Goal: Task Accomplishment & Management: Manage account settings

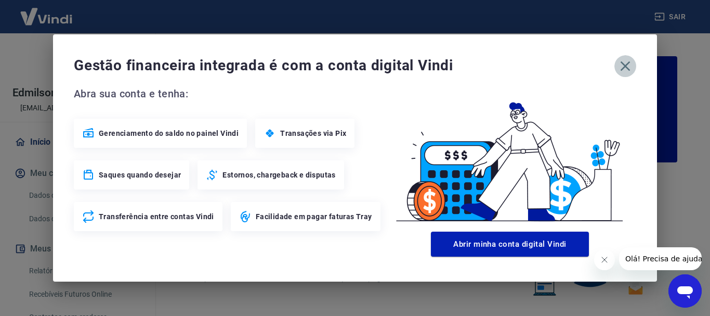
click at [632, 67] on icon "button" at bounding box center [625, 66] width 17 height 17
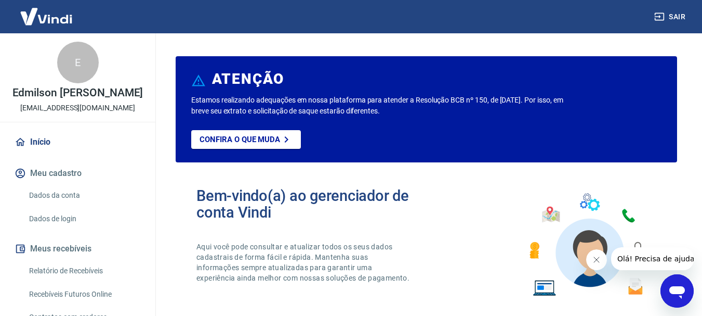
click at [107, 276] on link "Relatório de Recebíveis" at bounding box center [84, 270] width 118 height 21
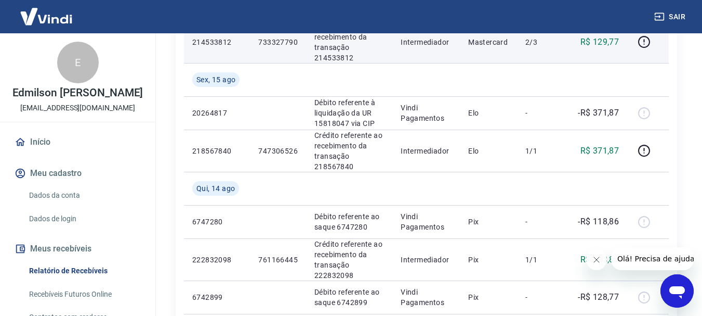
scroll to position [260, 0]
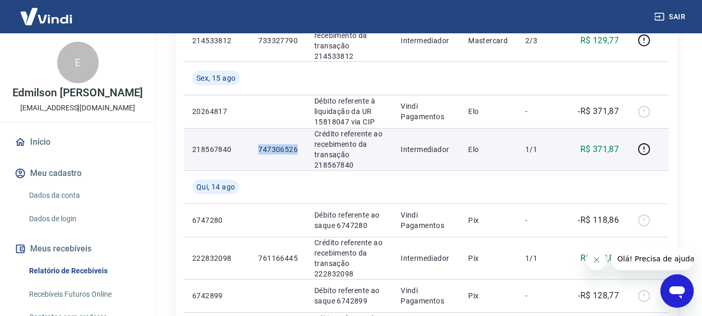
drag, startPoint x: 256, startPoint y: 143, endPoint x: 299, endPoint y: 146, distance: 42.7
click at [299, 146] on td "747306526" at bounding box center [278, 149] width 56 height 42
copy p "747306526"
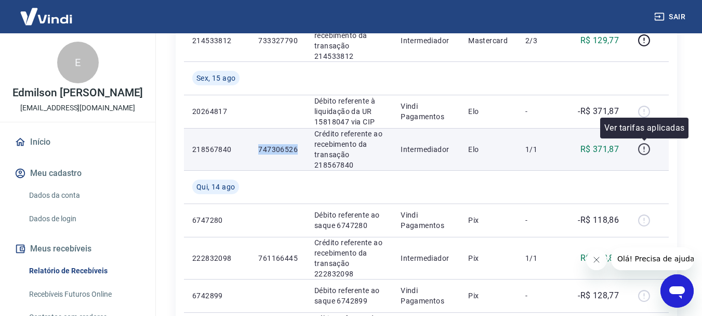
click at [648, 145] on icon "button" at bounding box center [644, 149] width 12 height 12
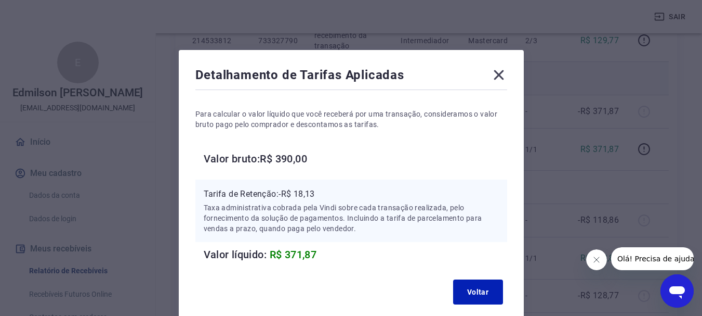
click at [499, 73] on icon at bounding box center [499, 75] width 17 height 17
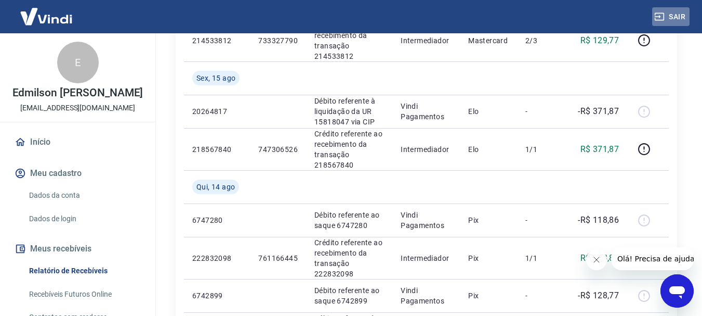
click at [662, 21] on icon "button" at bounding box center [659, 16] width 10 height 10
